Goal: Transaction & Acquisition: Purchase product/service

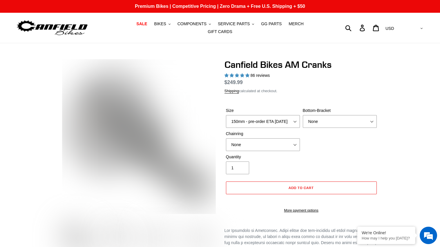
select select "highest-rating"
click at [254, 121] on select "150mm - pre-order ETA 9/30/25 155mm - pre-order ETA 9/30/25 160mm - pre-order E…" at bounding box center [263, 121] width 74 height 13
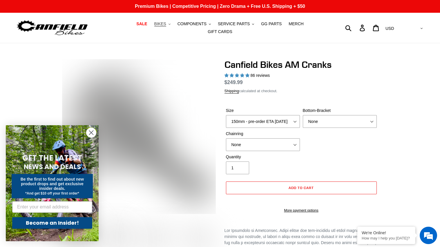
click at [156, 22] on button "BIKES .cls-1{fill:#231f20}" at bounding box center [162, 24] width 22 height 8
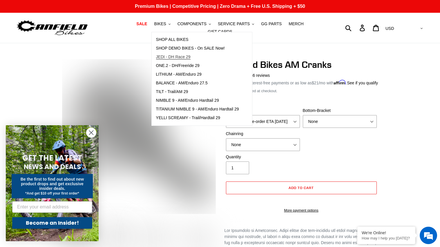
click at [178, 59] on link "JEDI - DH Race 29" at bounding box center [198, 57] width 92 height 9
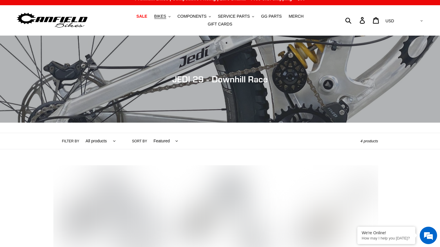
scroll to position [8, 0]
